Goal: Find specific page/section: Find specific page/section

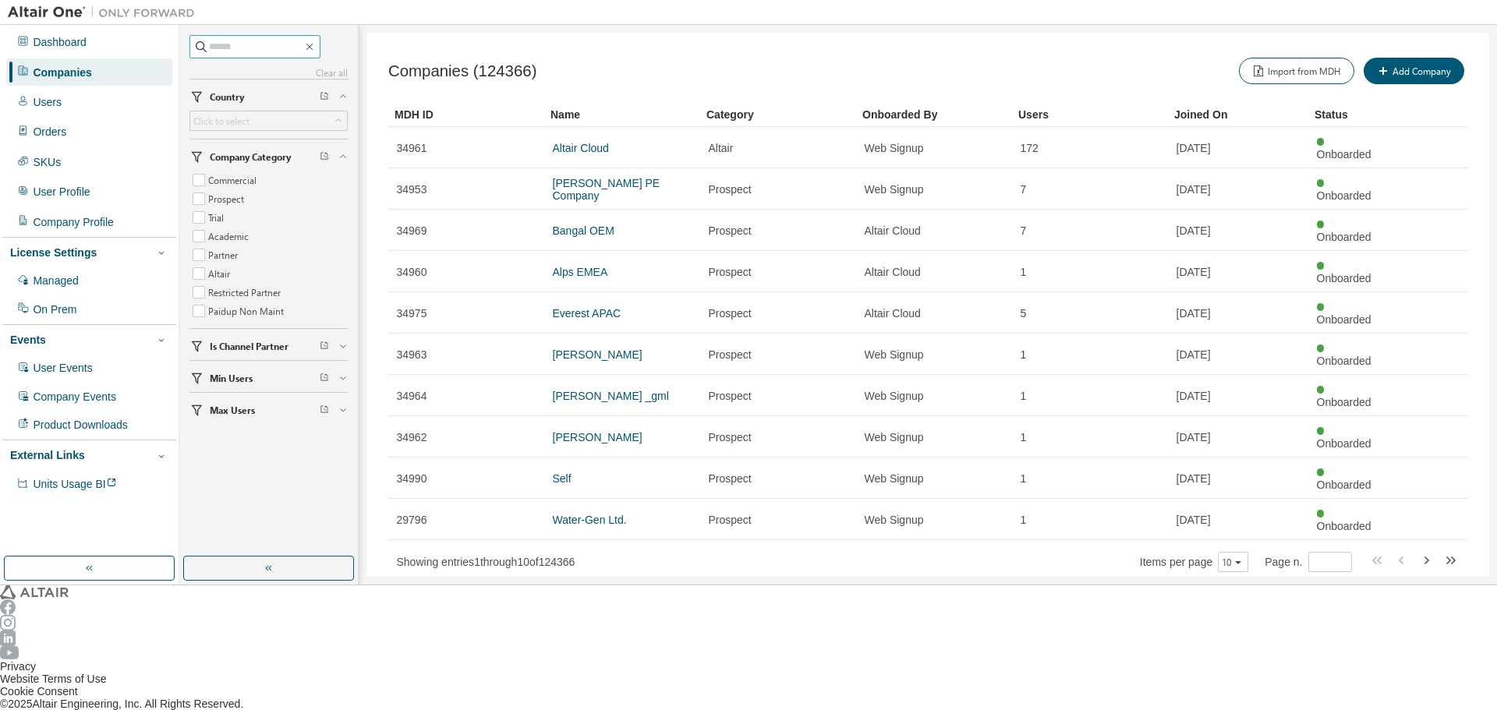
click at [261, 48] on input "text" at bounding box center [256, 47] width 94 height 16
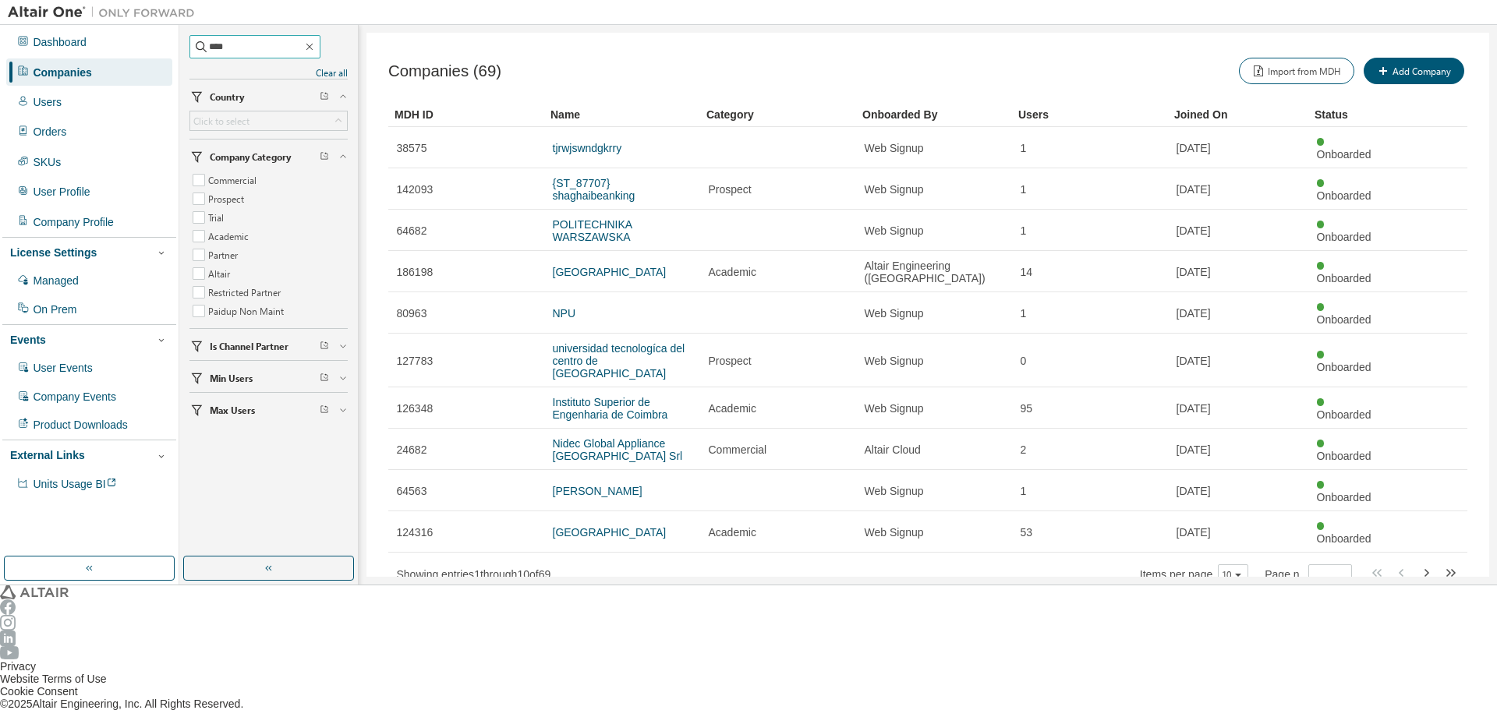
drag, startPoint x: 274, startPoint y: 41, endPoint x: 152, endPoint y: 56, distance: 123.3
click at [152, 56] on div "Dashboard Companies Users Orders SKUs User Profile Company Profile License Sett…" at bounding box center [748, 305] width 1497 height 560
type input "*******"
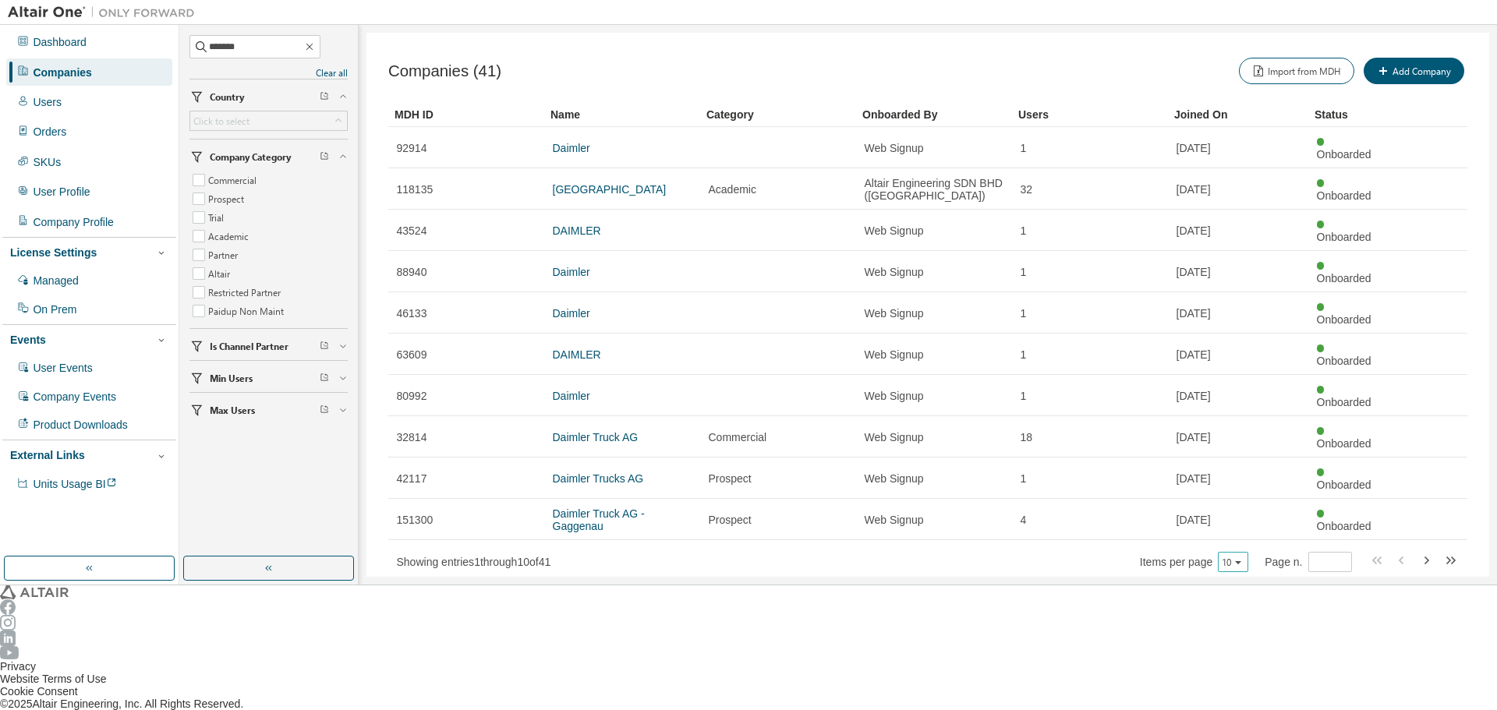
click at [1244, 556] on icon "button" at bounding box center [1238, 562] width 12 height 12
click at [1261, 513] on div "100" at bounding box center [1304, 516] width 125 height 19
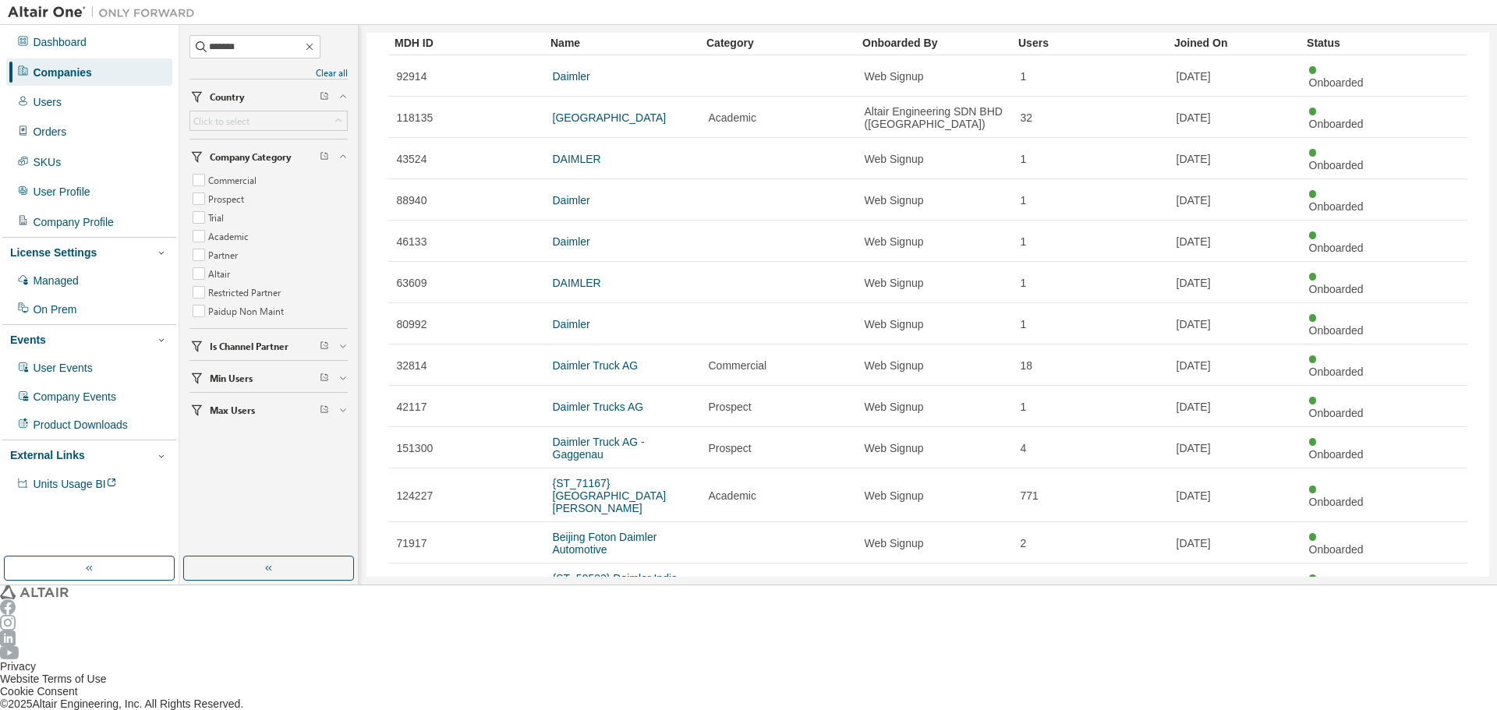
scroll to position [104, 0]
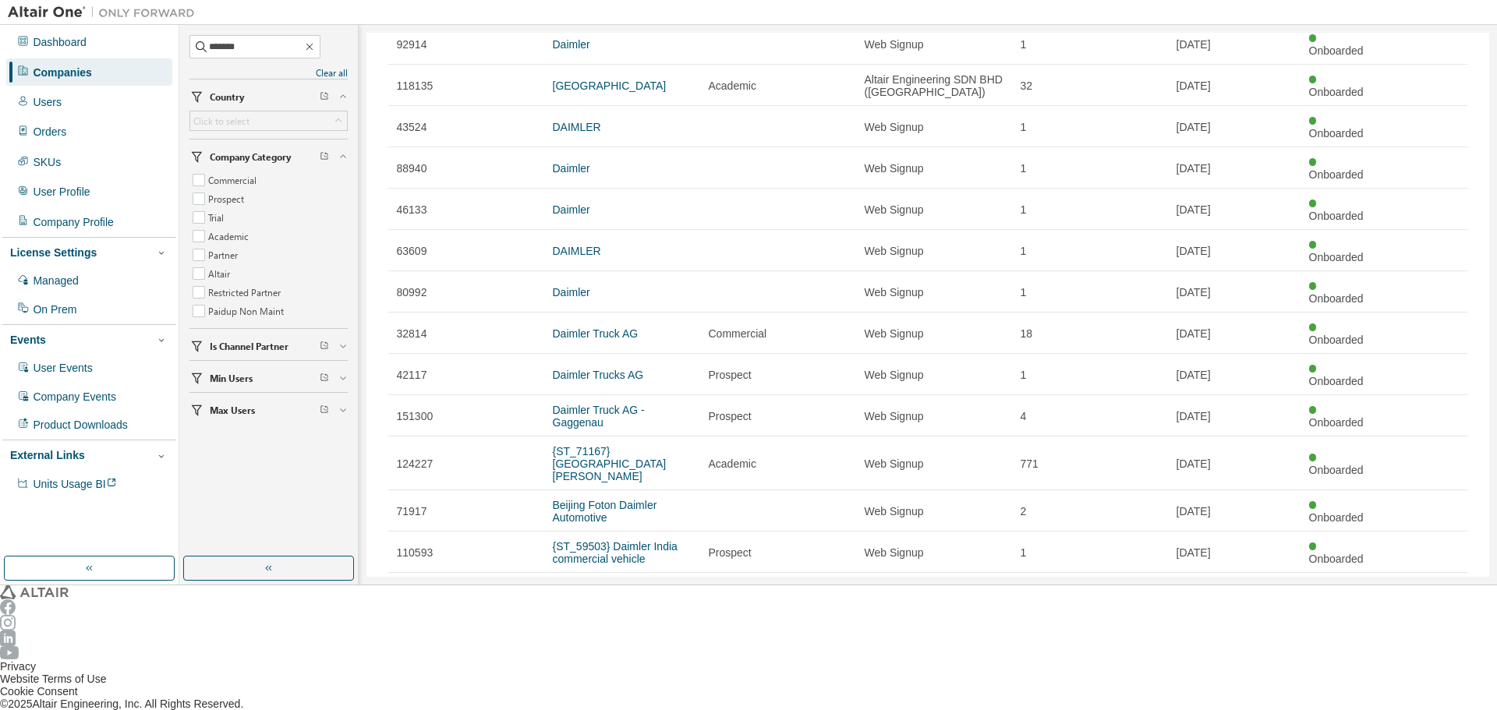
click at [553, 623] on link "Daimler Trucks North America LLC" at bounding box center [604, 635] width 102 height 25
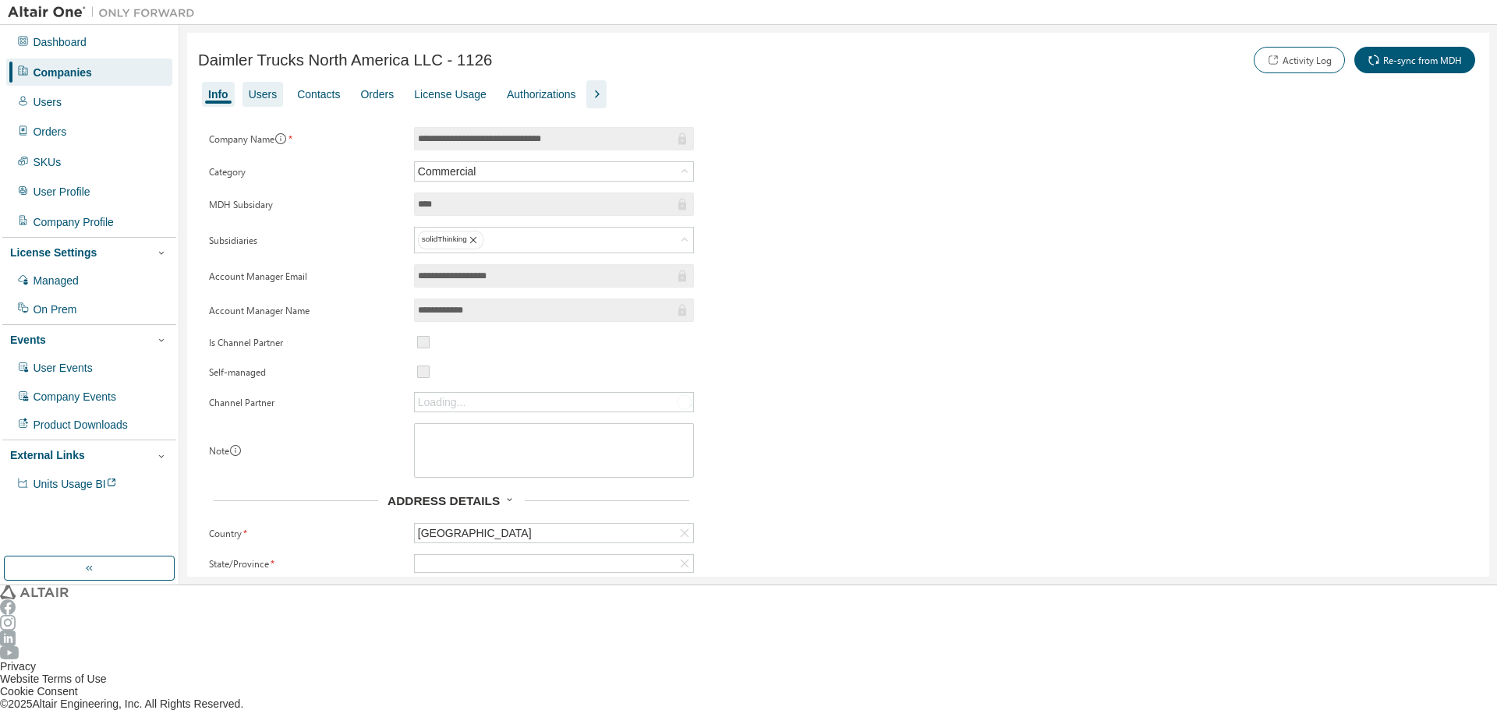
click at [263, 89] on div "Users" at bounding box center [263, 94] width 29 height 12
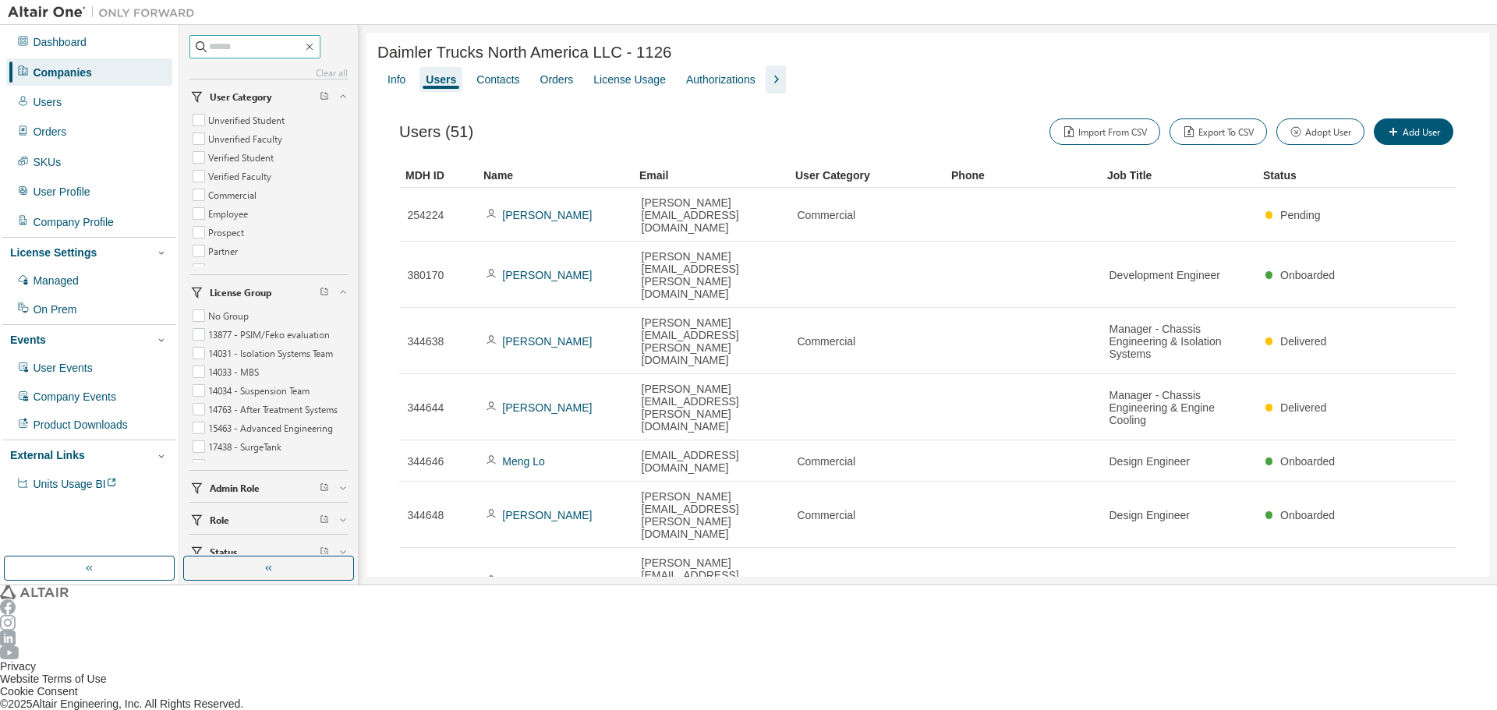
click at [272, 51] on input "text" at bounding box center [256, 47] width 94 height 16
type input "******"
